Goal: Transaction & Acquisition: Subscribe to service/newsletter

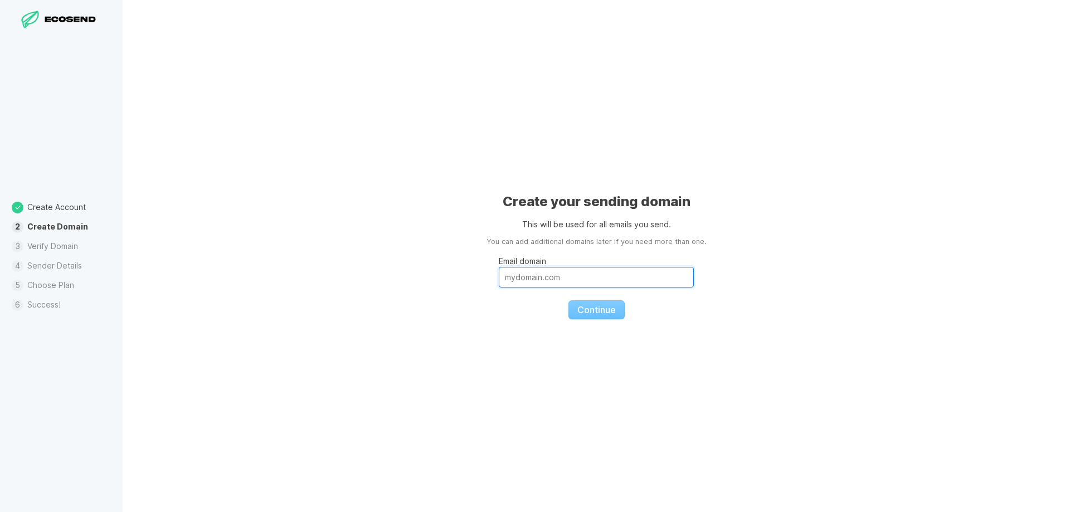
click at [569, 269] on input "Email domain" at bounding box center [596, 277] width 195 height 21
click at [597, 311] on fieldset "Email domain nvdax Continue" at bounding box center [596, 284] width 195 height 72
click at [549, 280] on input "nvdax" at bounding box center [596, 277] width 195 height 21
type input "[DOMAIN_NAME]"
click at [599, 308] on span "Continue" at bounding box center [597, 309] width 38 height 11
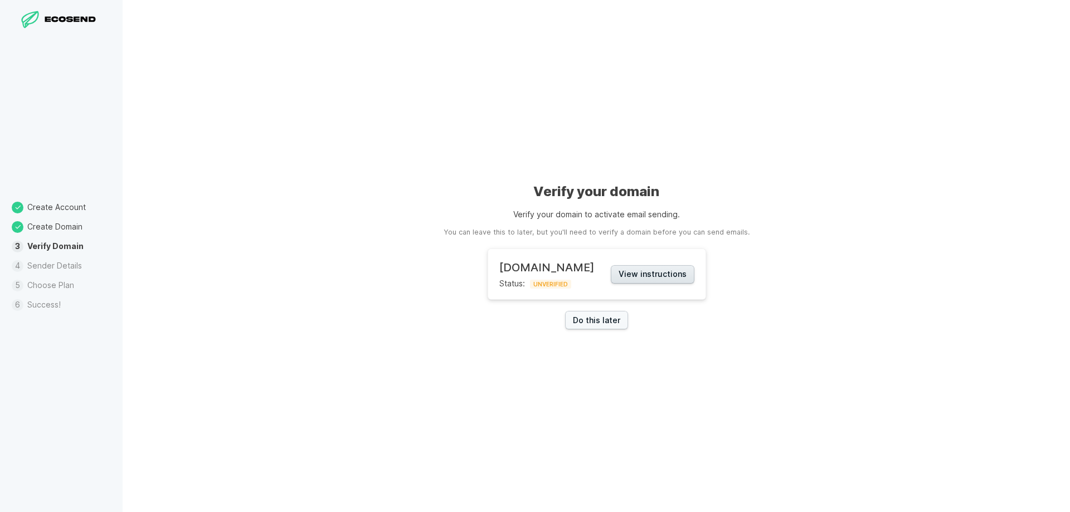
click at [644, 270] on button "View instructions" at bounding box center [653, 274] width 84 height 18
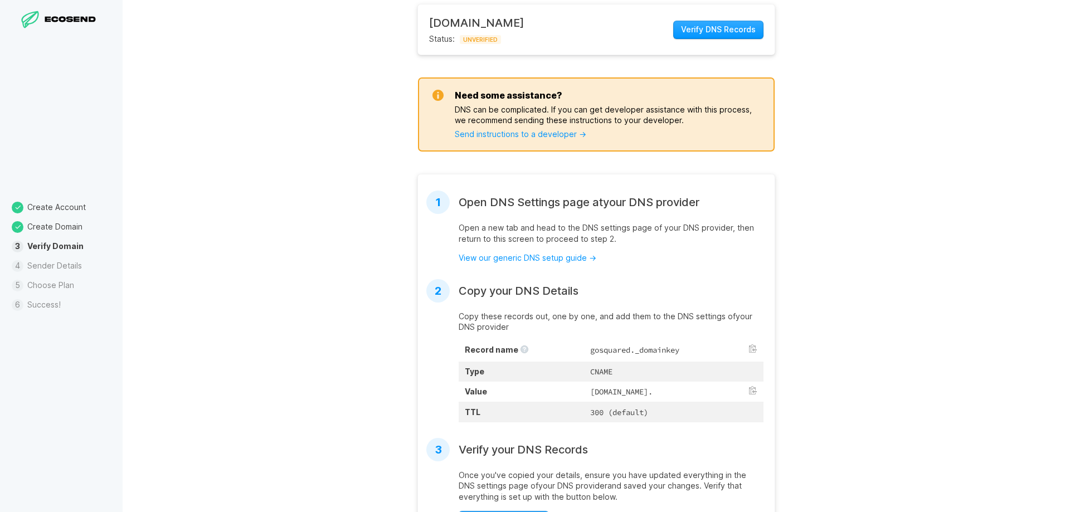
scroll to position [196, 0]
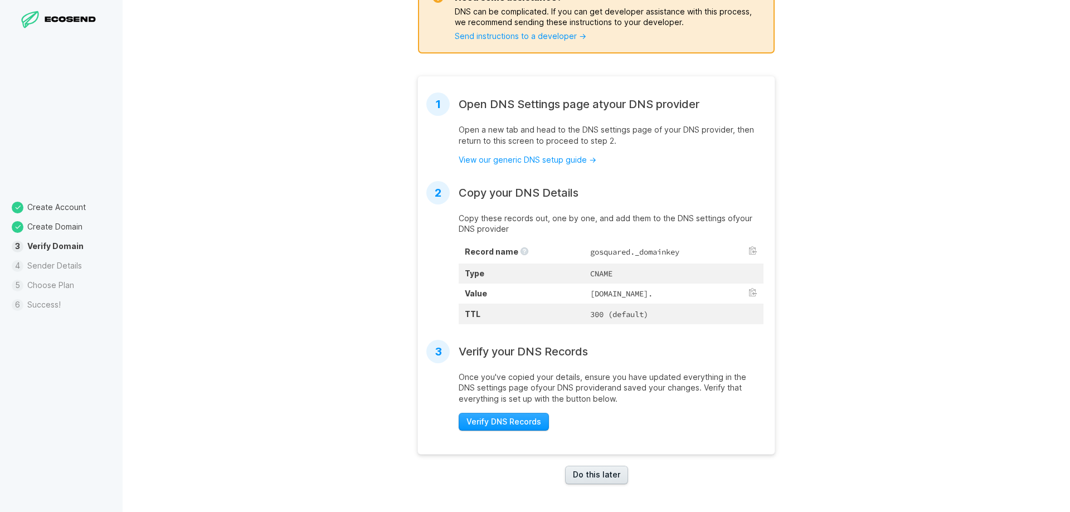
click at [600, 479] on link "Do this later" at bounding box center [596, 475] width 63 height 18
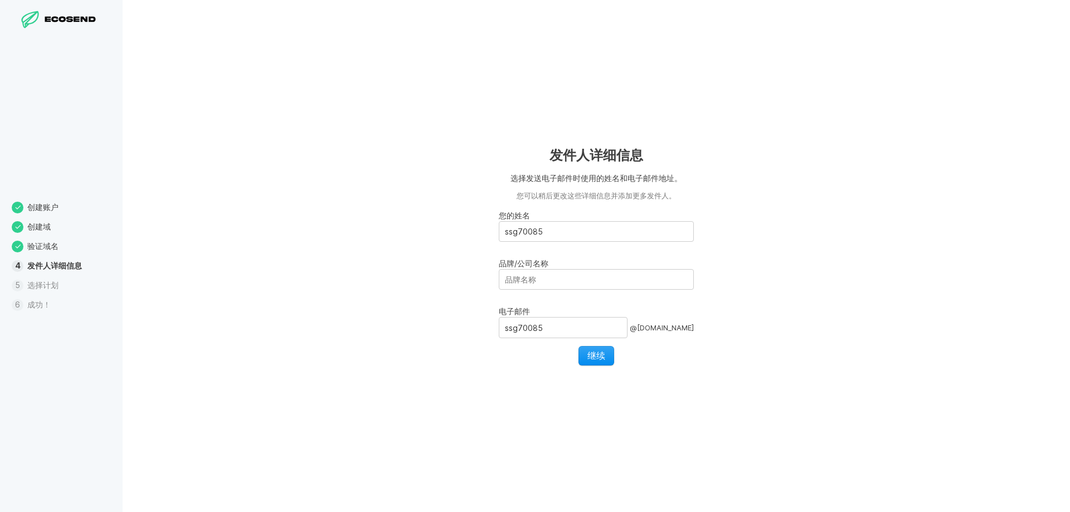
click at [600, 354] on font "继续" at bounding box center [597, 355] width 18 height 11
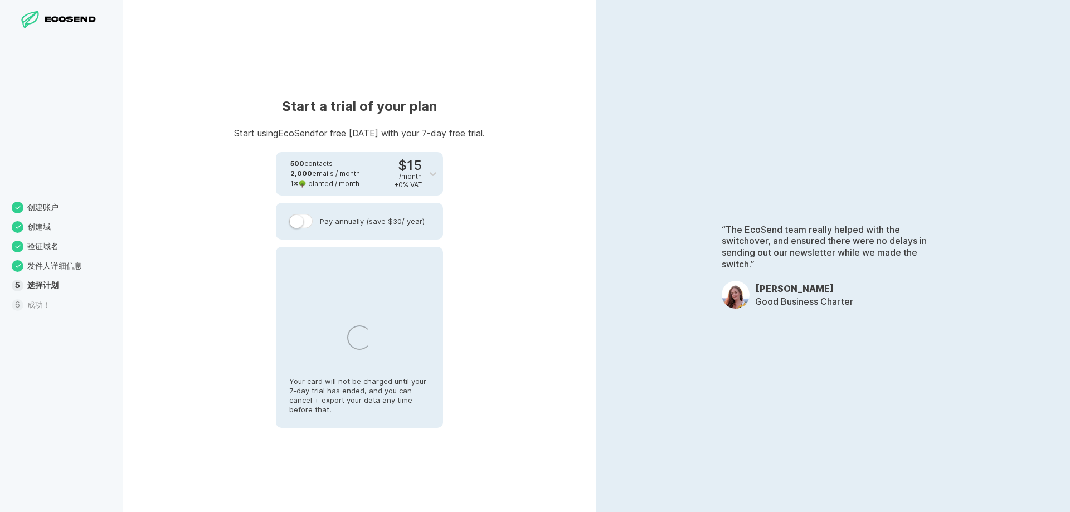
select select "HK"
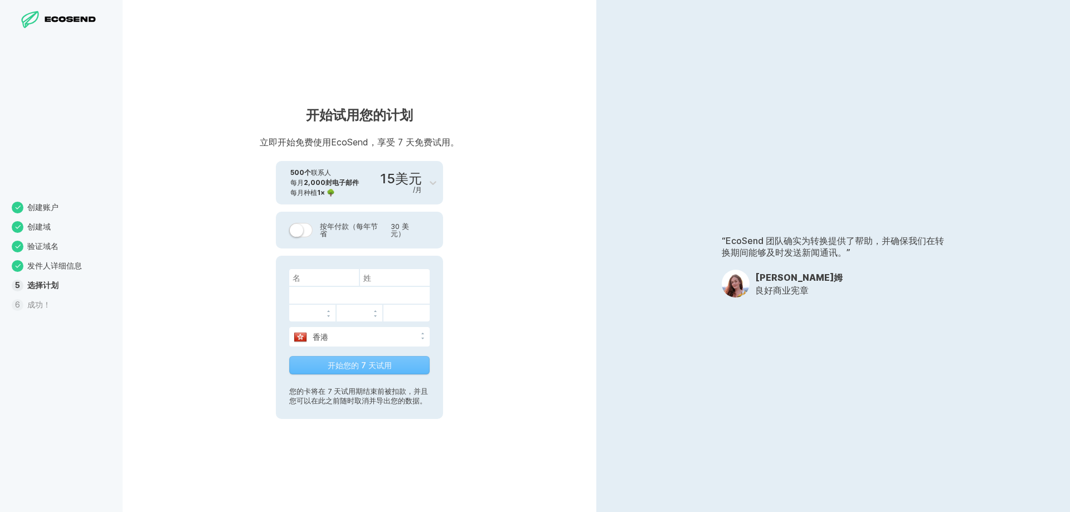
click at [47, 21] on icon at bounding box center [48, 20] width 6 height 6
click at [47, 16] on icon at bounding box center [71, 20] width 55 height 8
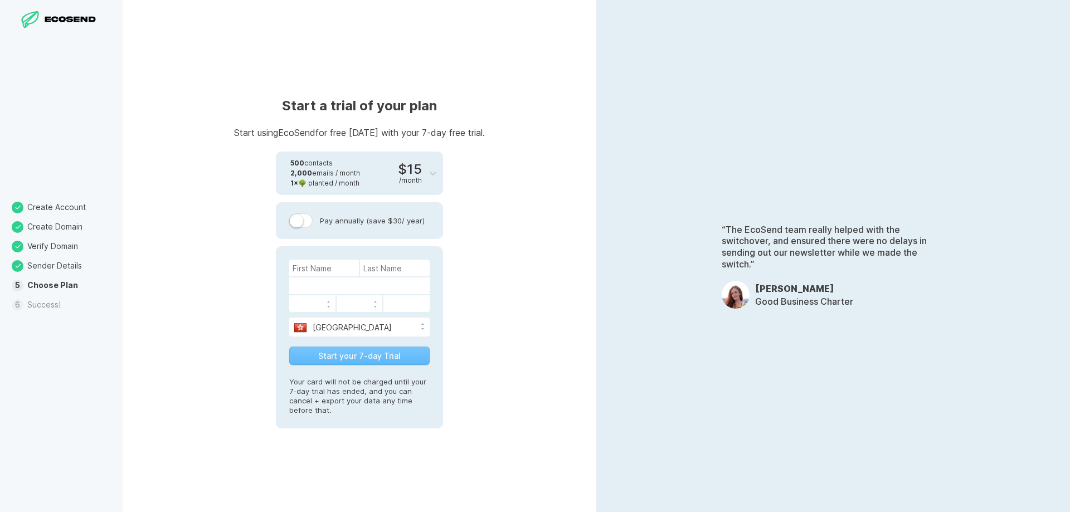
select select "HK"
click at [72, 20] on icon at bounding box center [70, 19] width 7 height 6
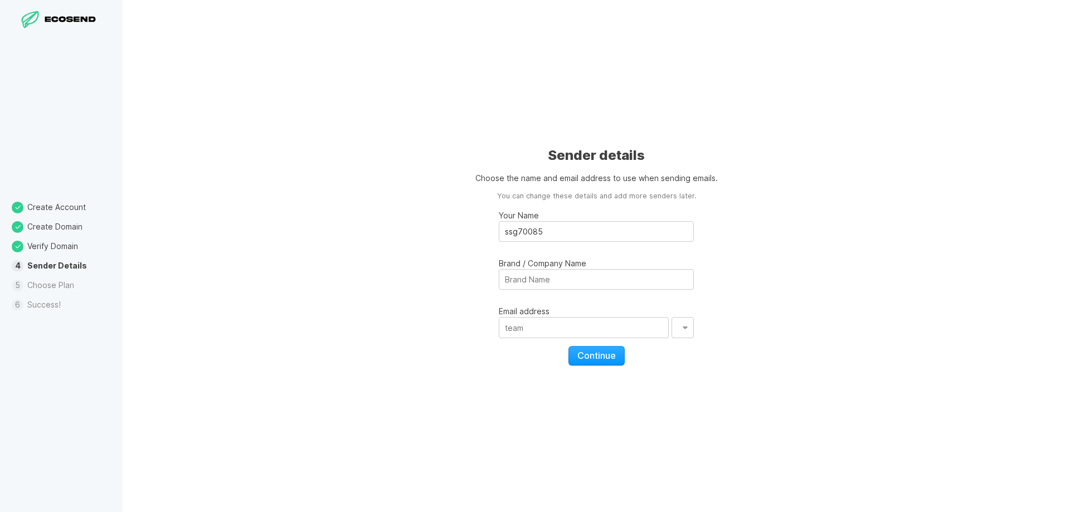
type input "ssg70085"
